Goal: Task Accomplishment & Management: Use online tool/utility

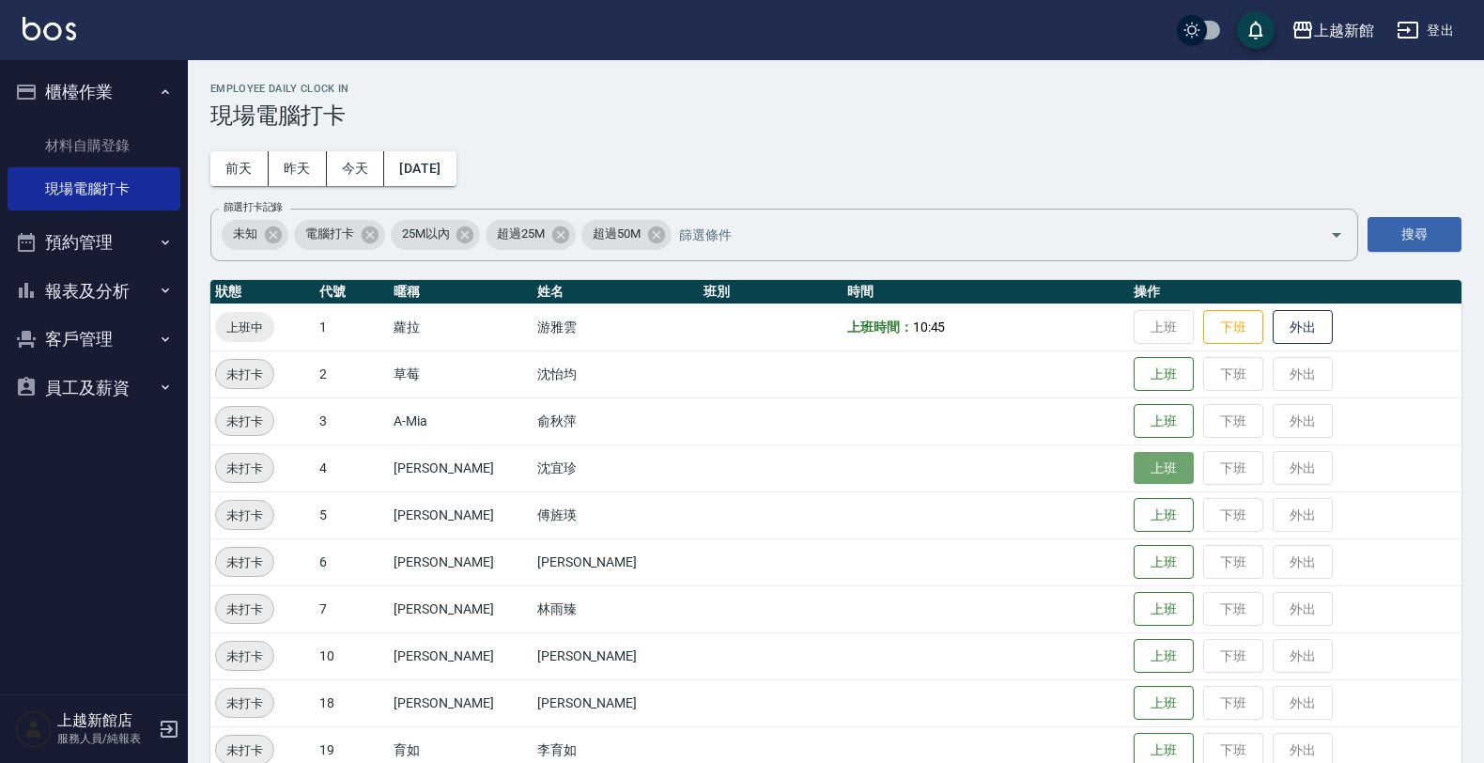
click at [1138, 461] on button "上班" at bounding box center [1164, 468] width 60 height 33
click at [1134, 454] on button "上班" at bounding box center [1164, 468] width 60 height 33
click at [1268, 467] on td "上班 下班 外出" at bounding box center [1295, 467] width 332 height 47
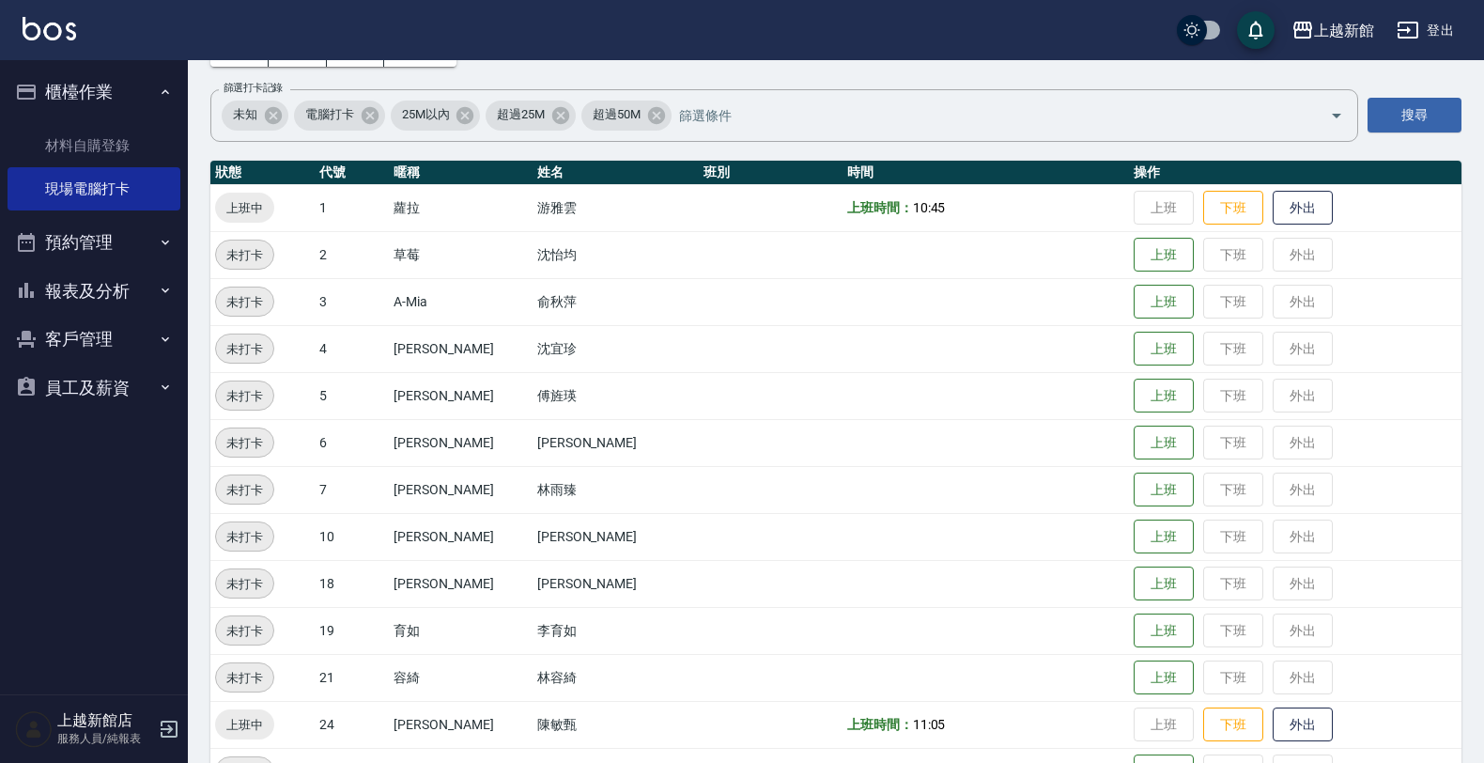
scroll to position [117, 0]
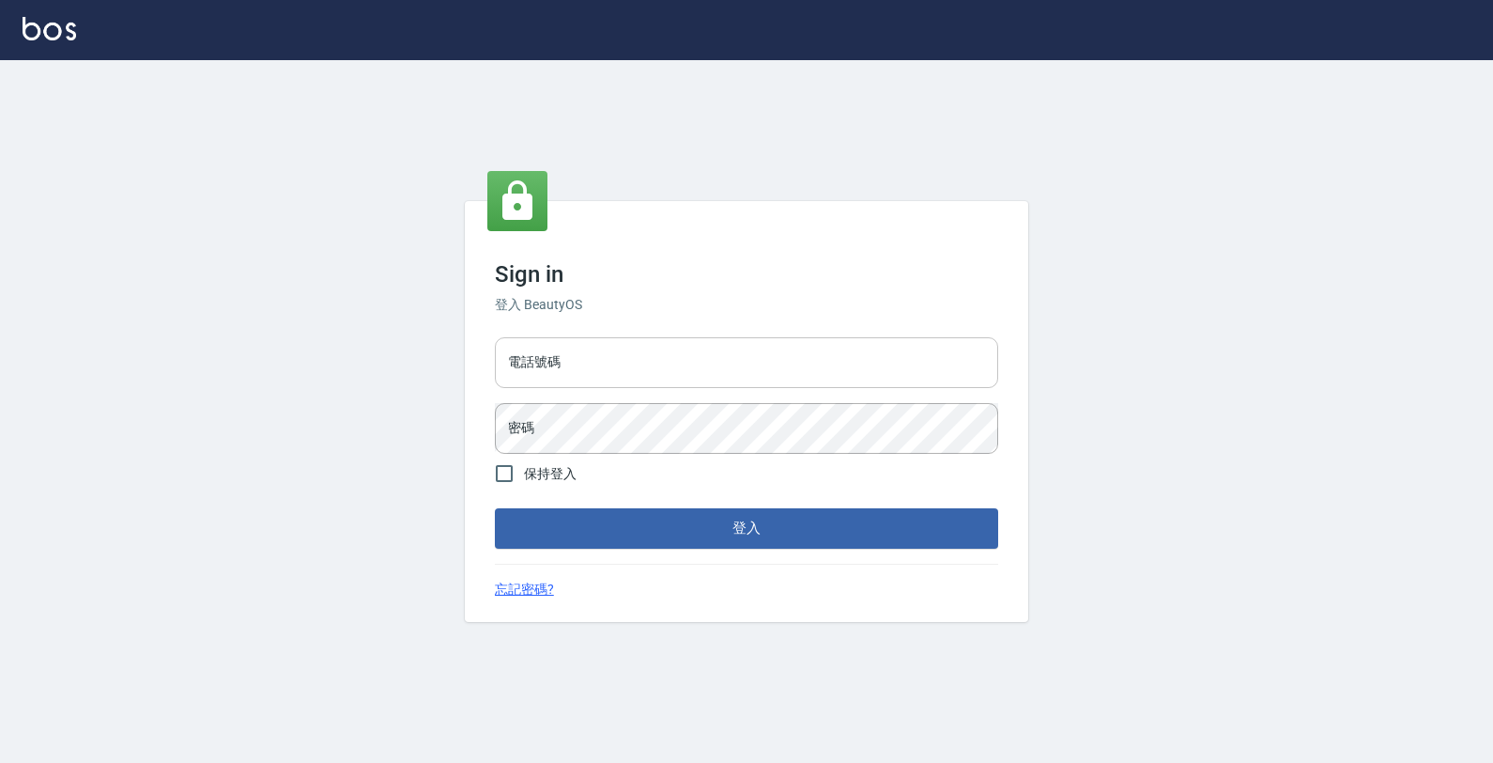
click at [545, 349] on input "電話號碼" at bounding box center [746, 362] width 503 height 51
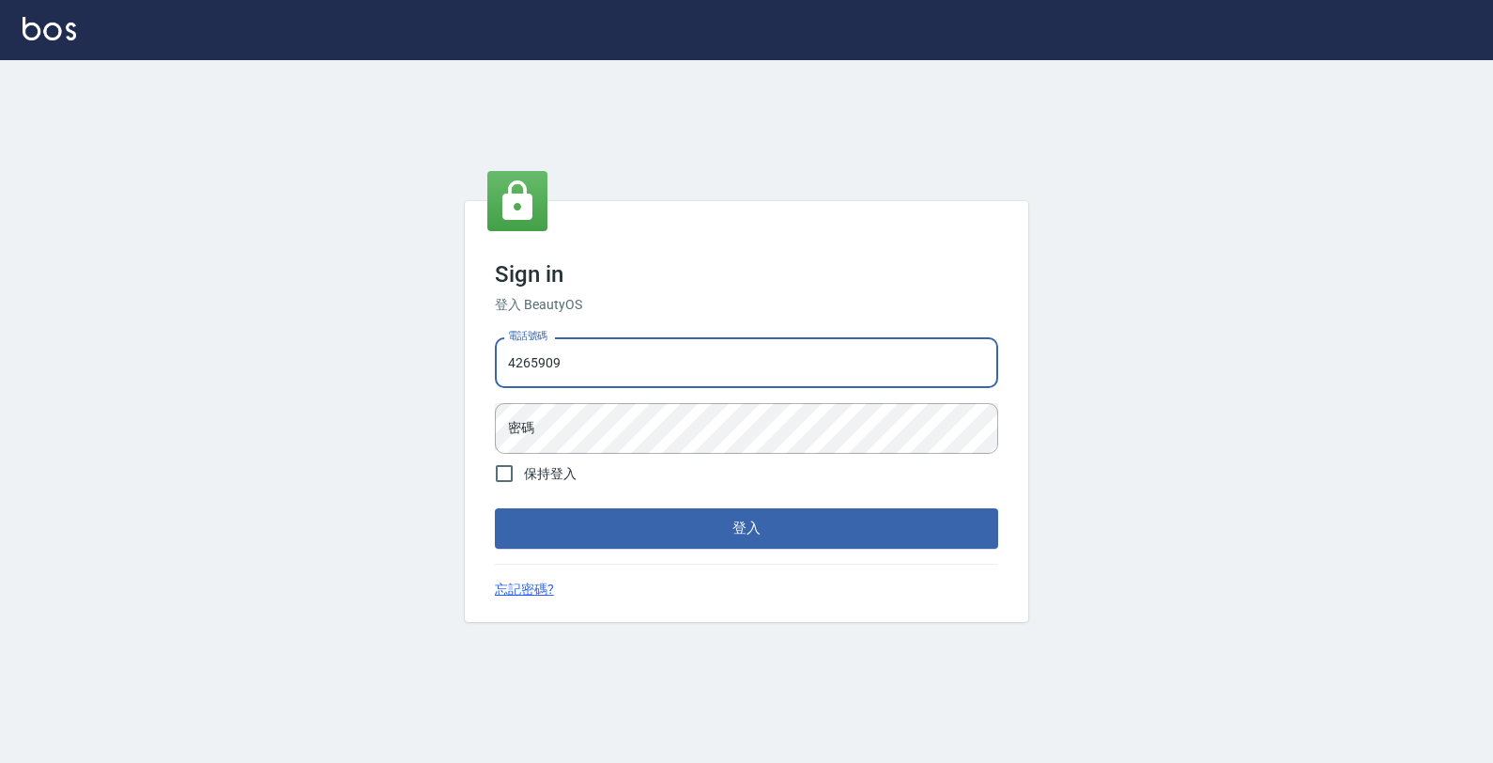
type input "4265909"
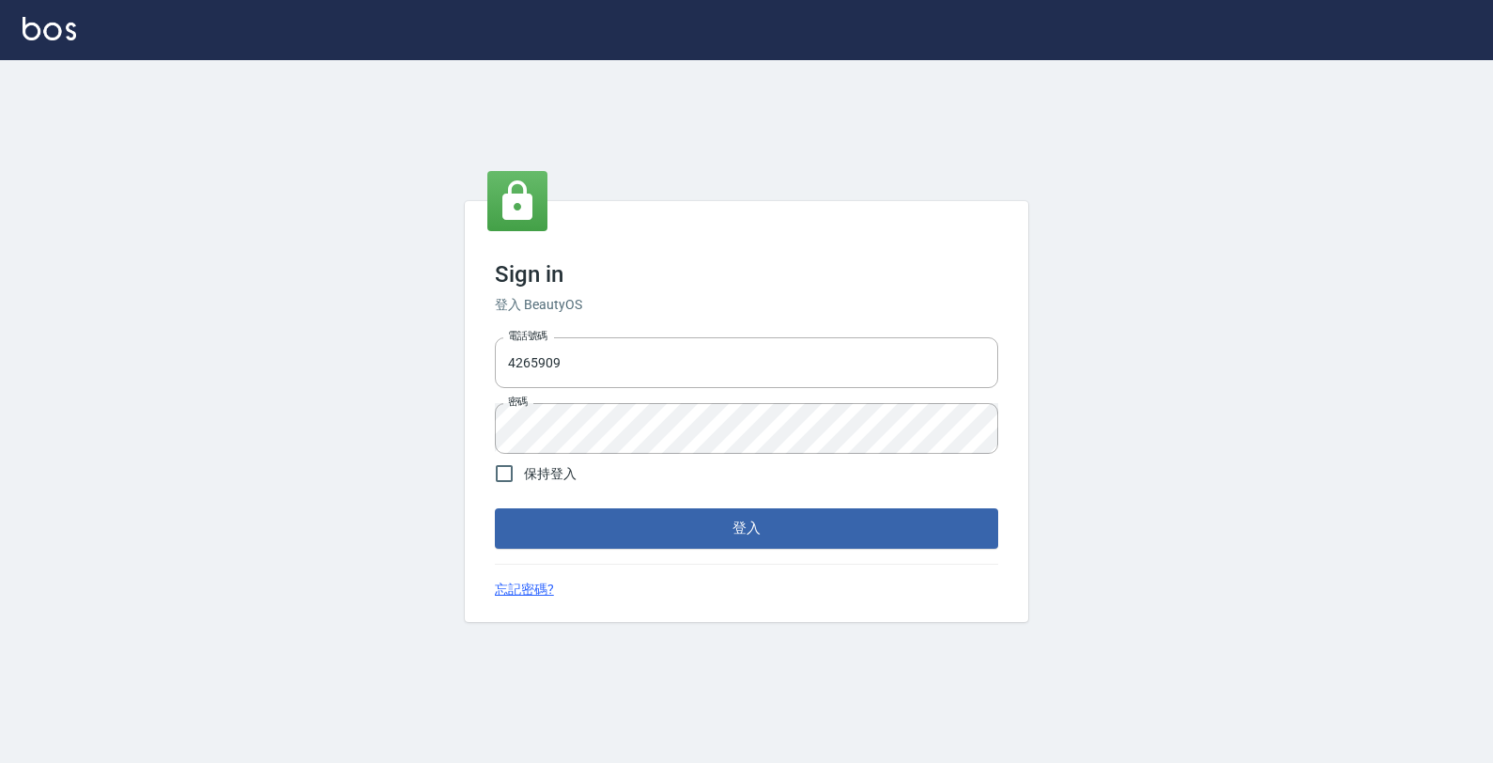
click at [704, 503] on form "電話號碼 [PHONE_NUMBER] 電話號碼 密碼 密碼 保持登入 登入" at bounding box center [746, 439] width 503 height 218
click at [704, 505] on form "電話號碼 [PHONE_NUMBER] 電話號碼 密碼 密碼 保持登入 登入" at bounding box center [746, 439] width 503 height 218
click at [698, 528] on button "登入" at bounding box center [746, 527] width 503 height 39
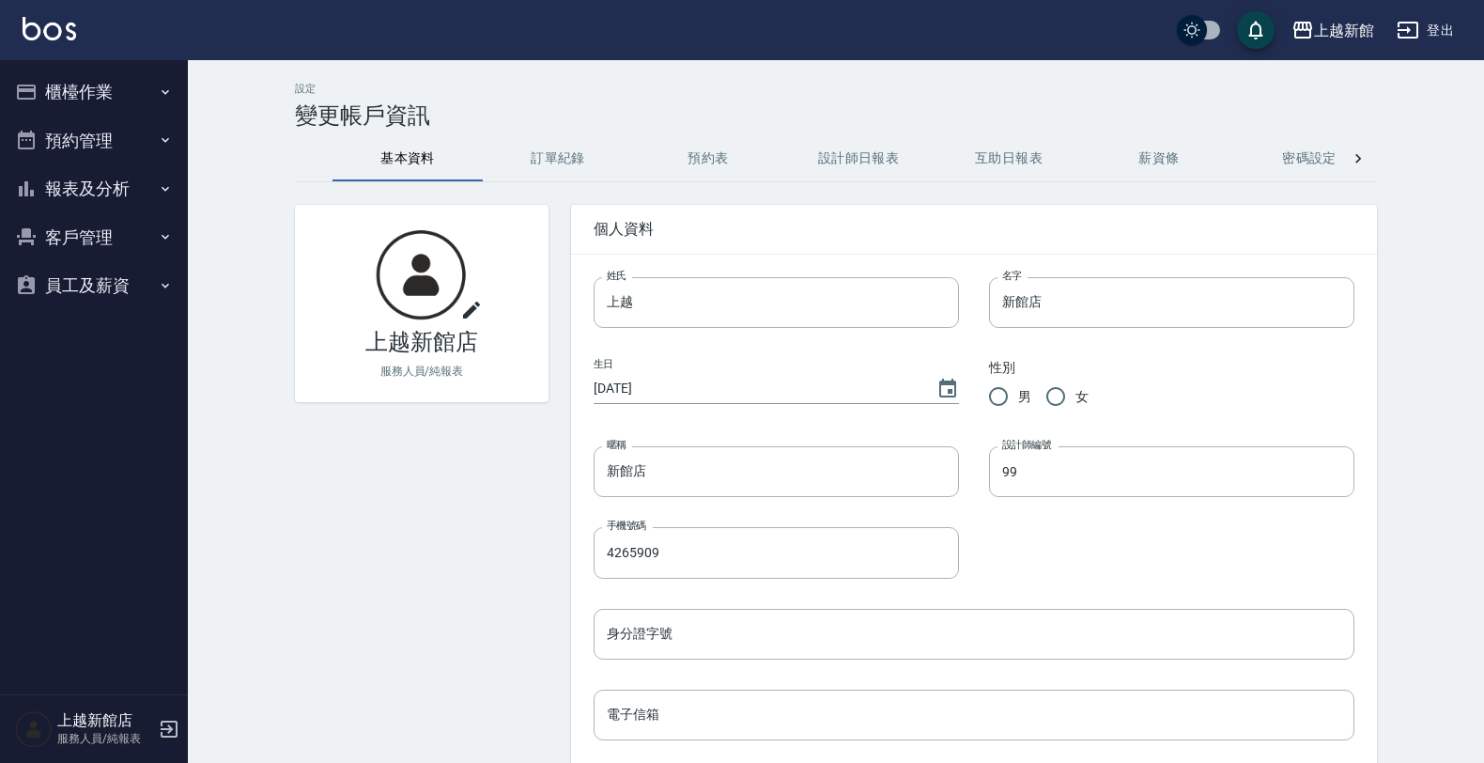
click at [106, 81] on button "櫃檯作業" at bounding box center [94, 92] width 173 height 49
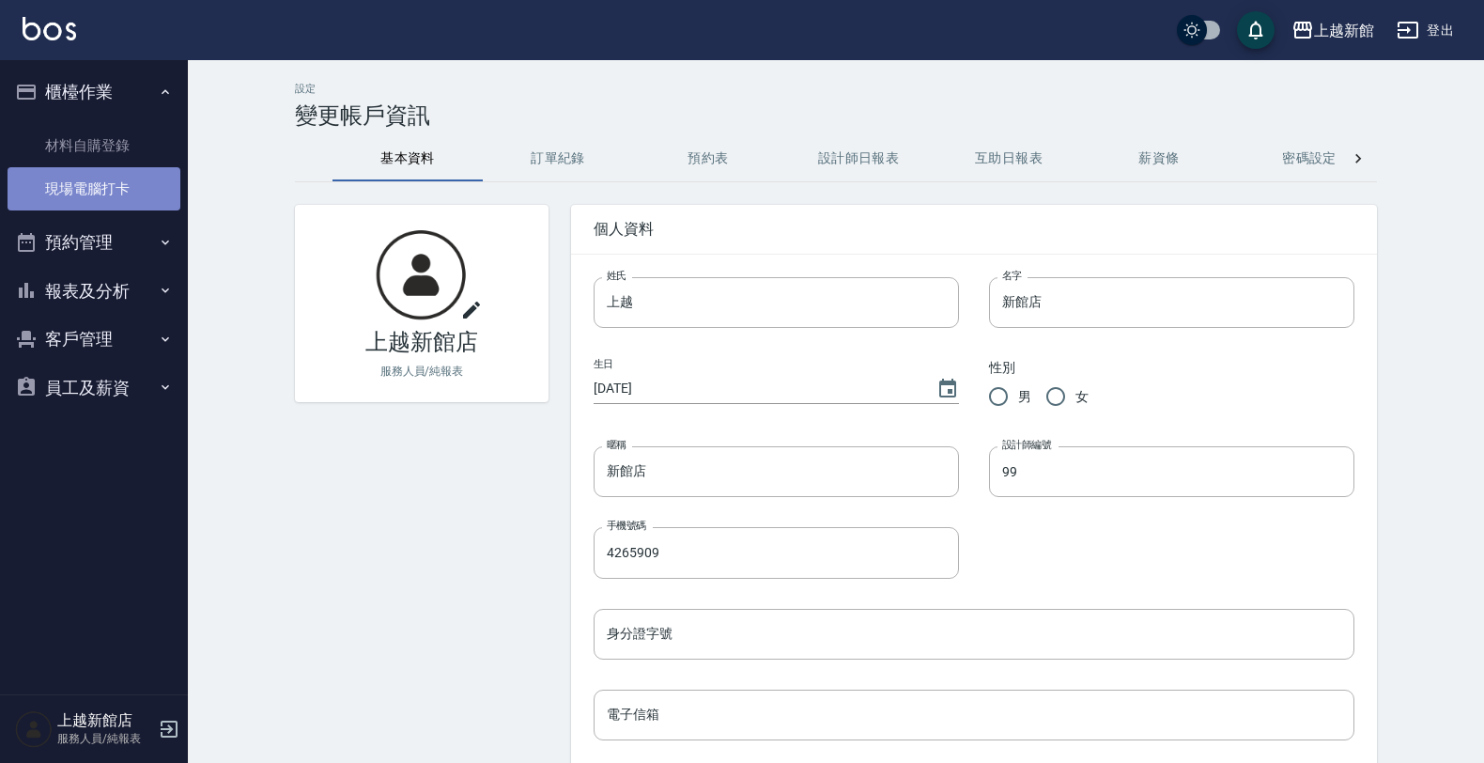
click at [129, 193] on link "現場電腦打卡" at bounding box center [94, 188] width 173 height 43
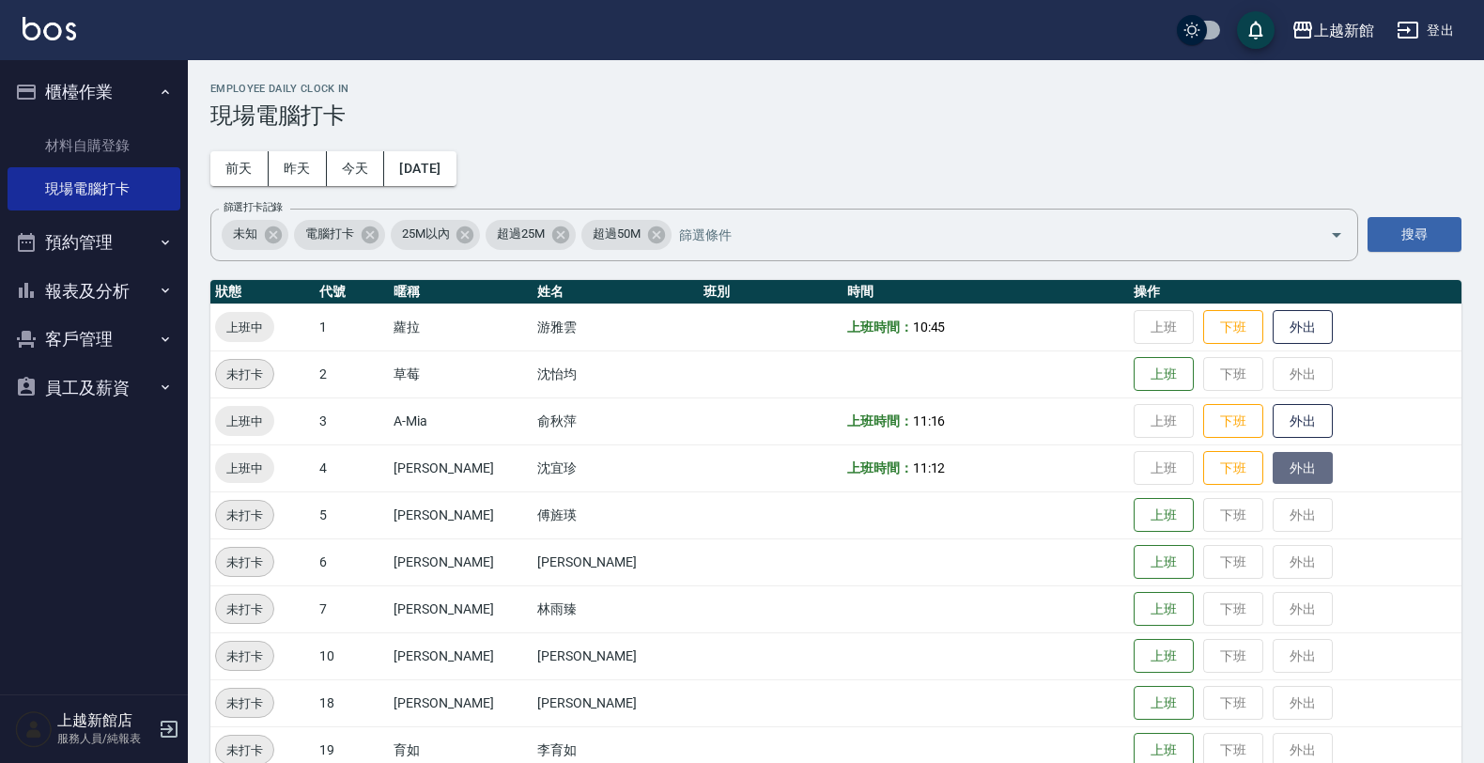
click at [1272, 463] on button "外出" at bounding box center [1302, 468] width 60 height 33
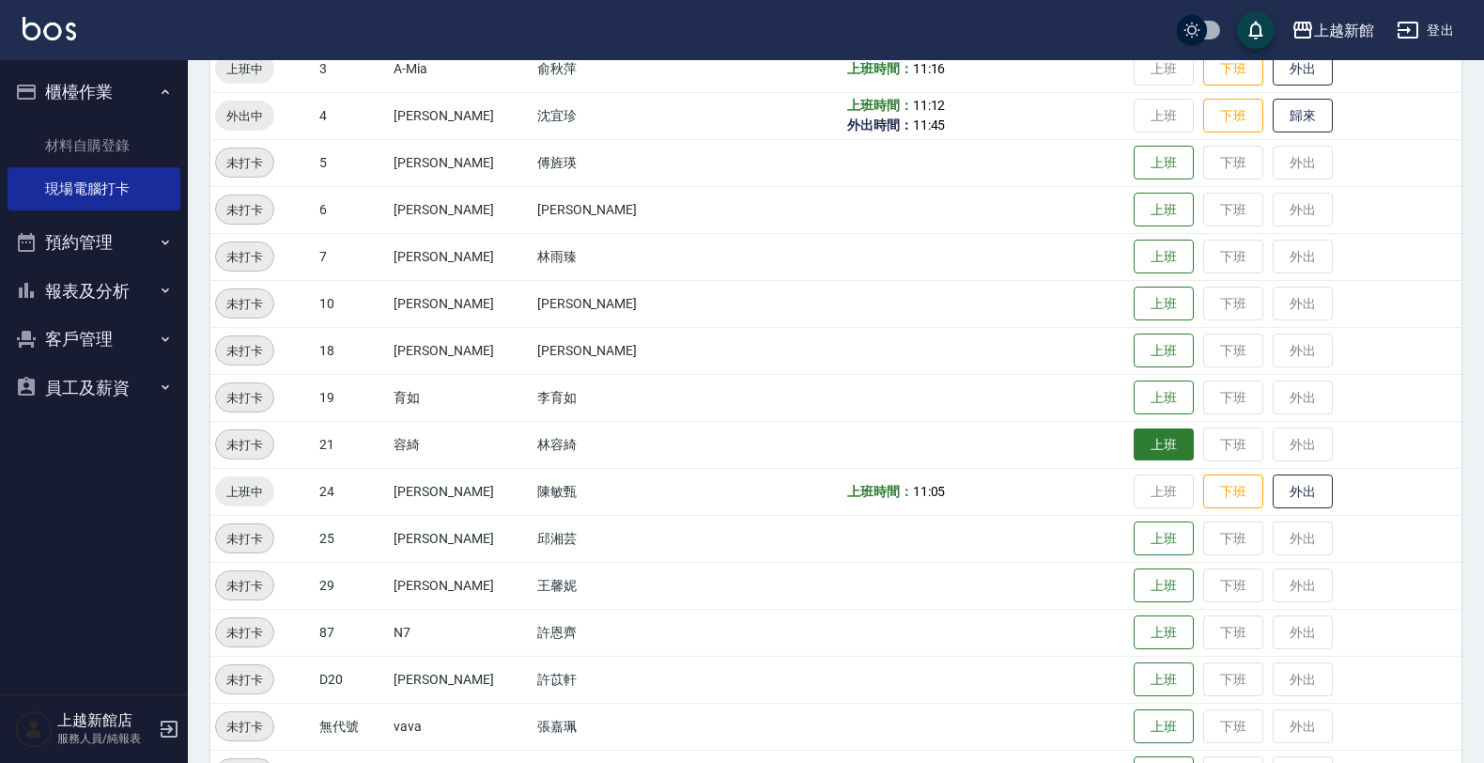
click at [1134, 441] on button "上班" at bounding box center [1164, 444] width 60 height 33
click at [1299, 443] on button "外出" at bounding box center [1302, 444] width 60 height 33
click at [1279, 457] on button "歸來" at bounding box center [1302, 444] width 60 height 33
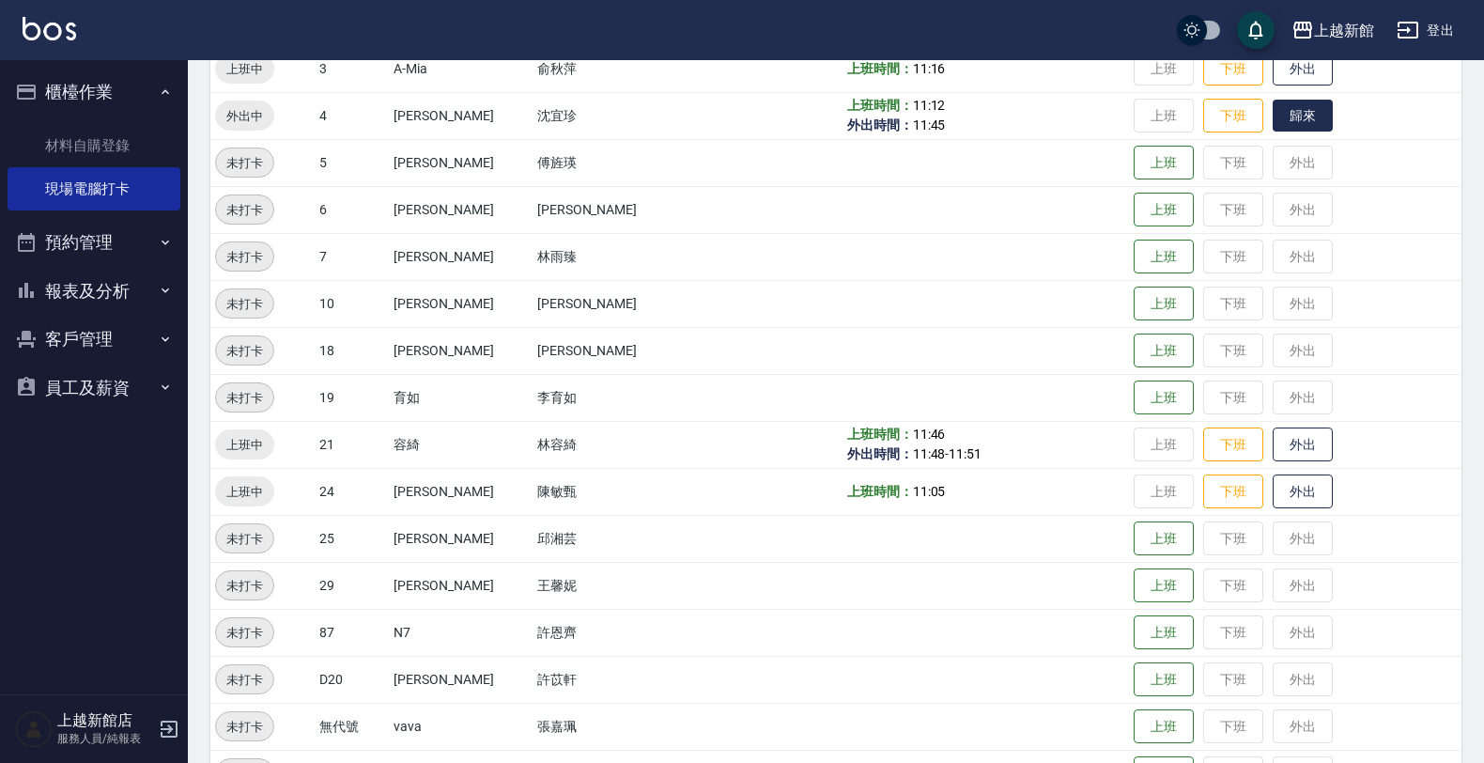
click at [1288, 108] on button "歸來" at bounding box center [1302, 116] width 60 height 33
